Goal: Navigation & Orientation: Find specific page/section

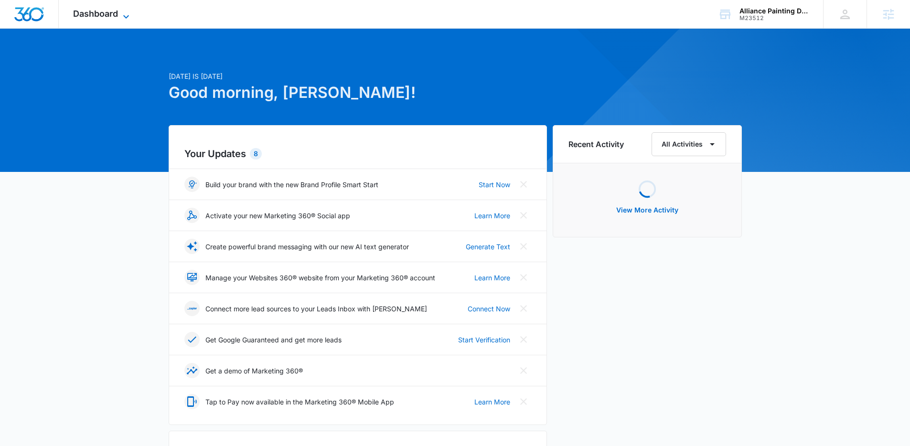
click at [98, 13] on span "Dashboard" at bounding box center [95, 14] width 45 height 10
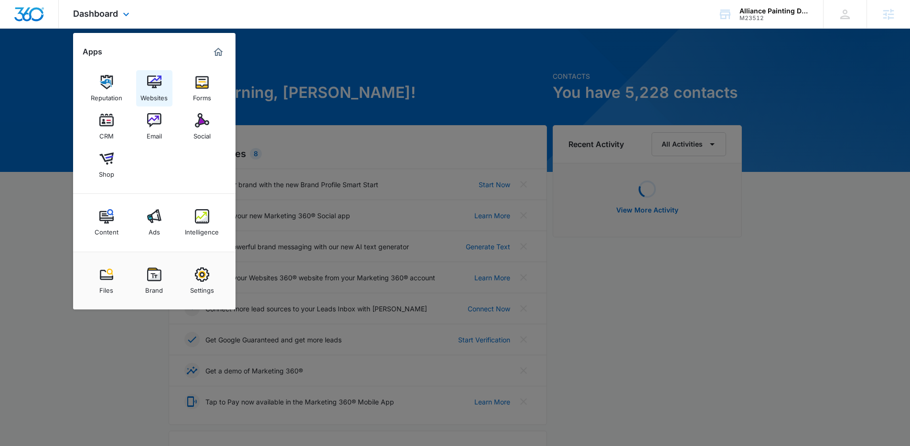
click at [148, 73] on link "Websites" at bounding box center [154, 88] width 36 height 36
